Goal: Find specific page/section: Find specific page/section

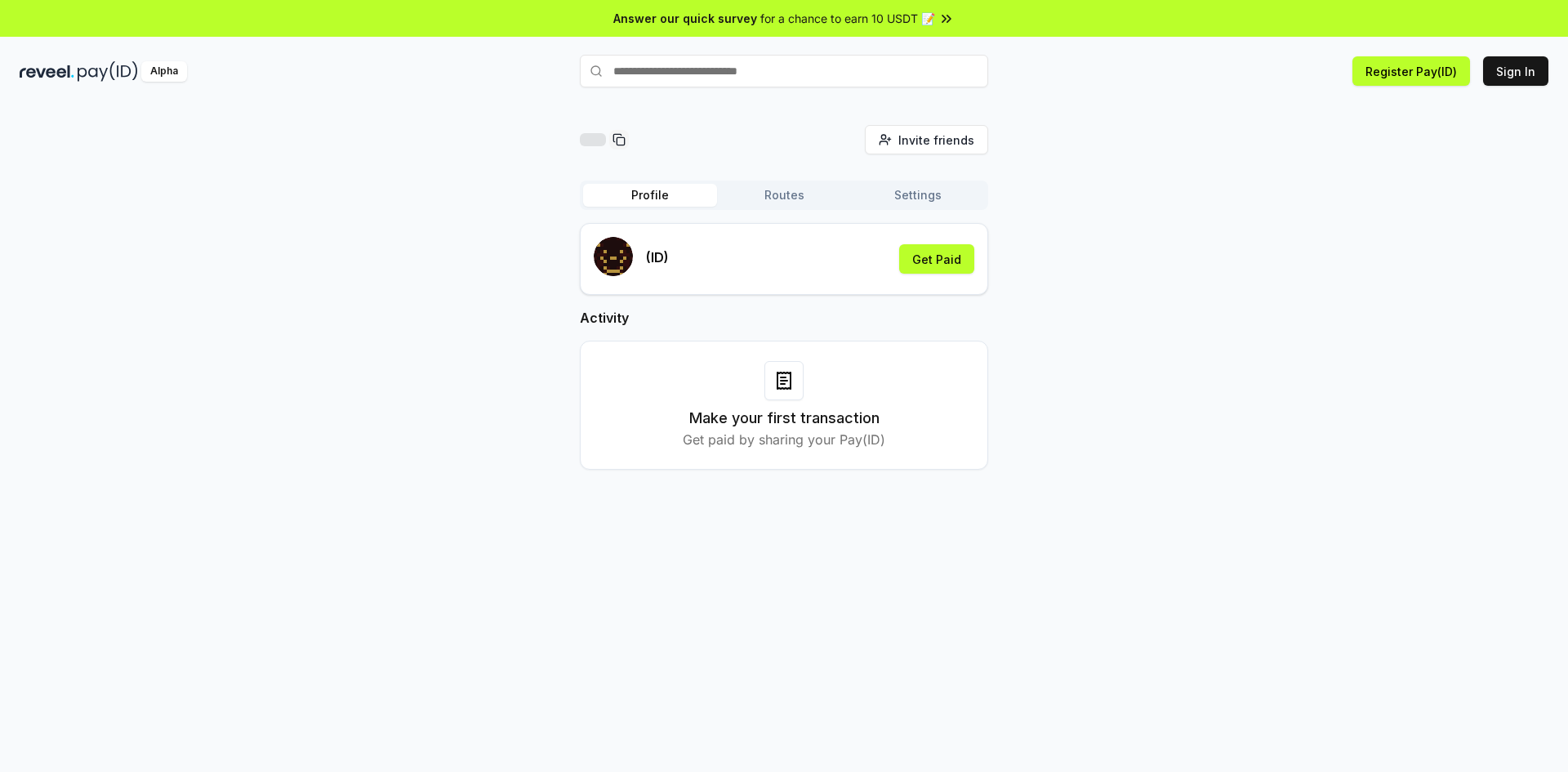
paste input "********"
type input "********"
click at [941, 106] on button "habibur7 Pay" at bounding box center [784, 102] width 408 height 29
